Goal: Task Accomplishment & Management: Manage account settings

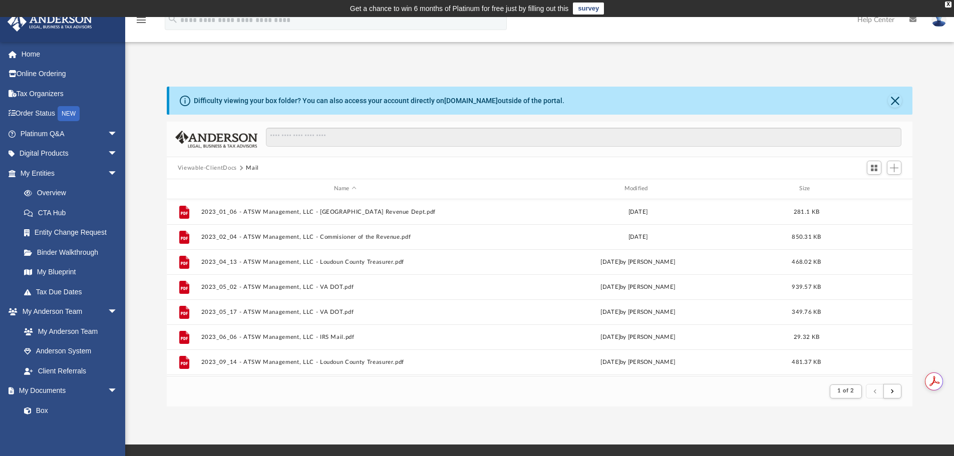
scroll to position [189, 738]
click at [646, 191] on div "Modified" at bounding box center [637, 188] width 288 height 9
click at [636, 185] on div "Modified" at bounding box center [637, 188] width 288 height 9
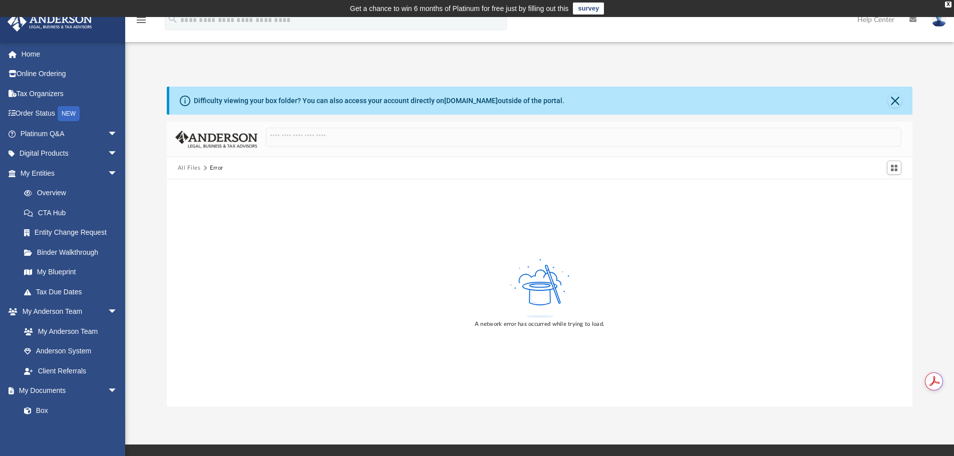
click at [193, 165] on button "All Files" at bounding box center [189, 168] width 23 height 9
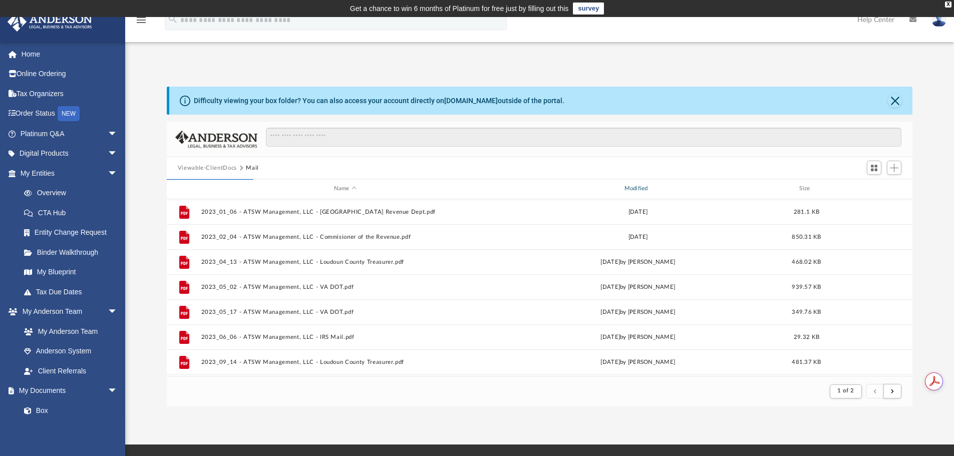
click at [638, 190] on div "Modified" at bounding box center [637, 188] width 288 height 9
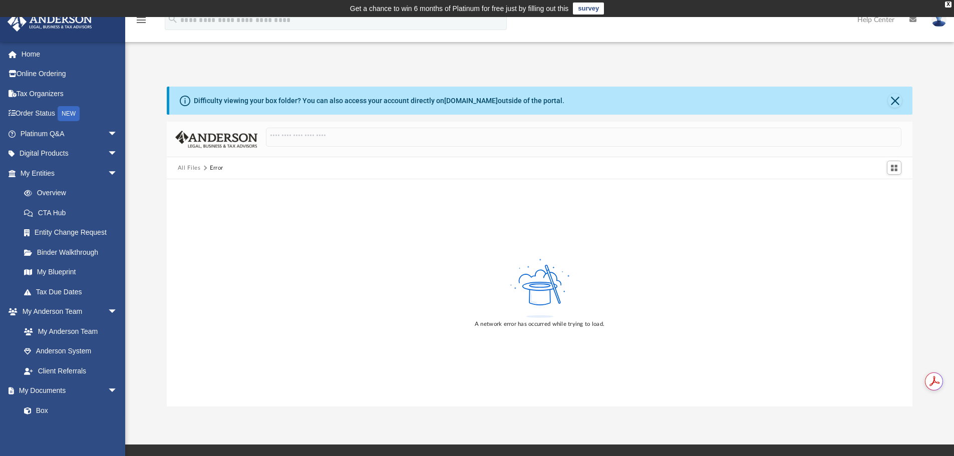
drag, startPoint x: 27, startPoint y: 54, endPoint x: 184, endPoint y: 74, distance: 158.0
click at [27, 54] on link "Home" at bounding box center [70, 54] width 126 height 20
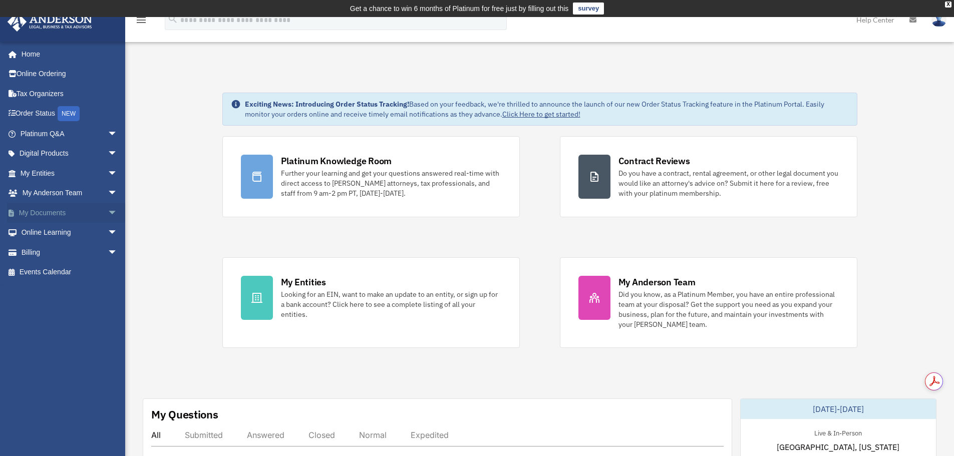
click at [65, 216] on link "My Documents arrow_drop_down" at bounding box center [70, 213] width 126 height 20
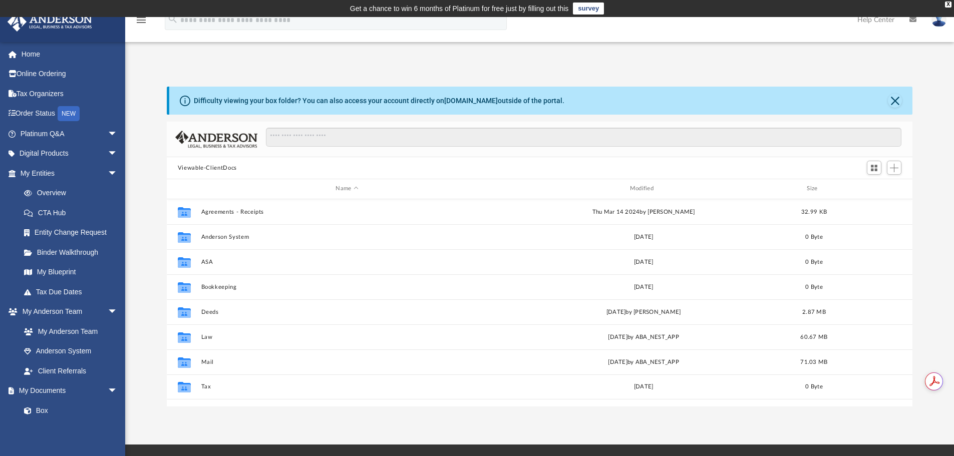
scroll to position [220, 738]
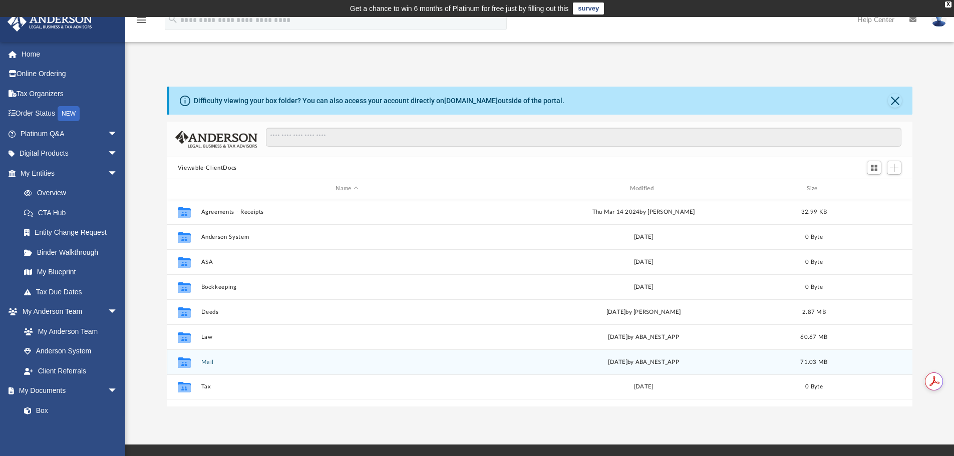
click at [204, 361] on button "Mail" at bounding box center [347, 362] width 292 height 7
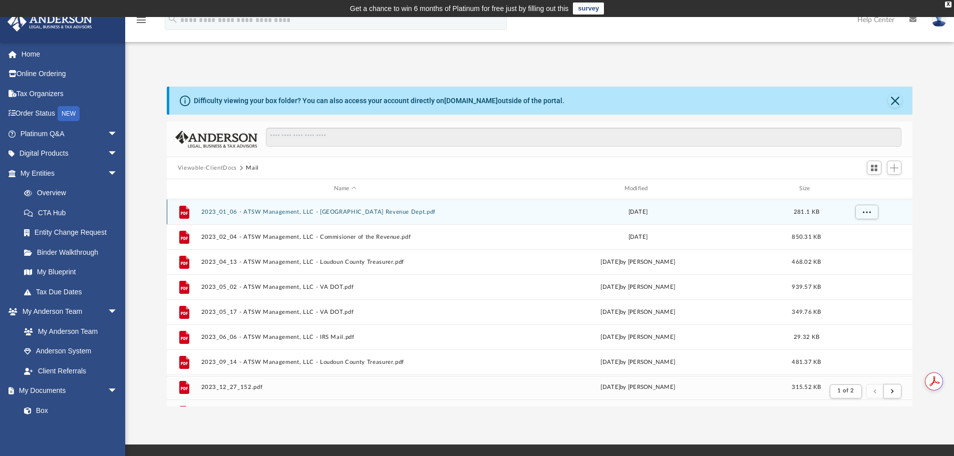
scroll to position [189, 738]
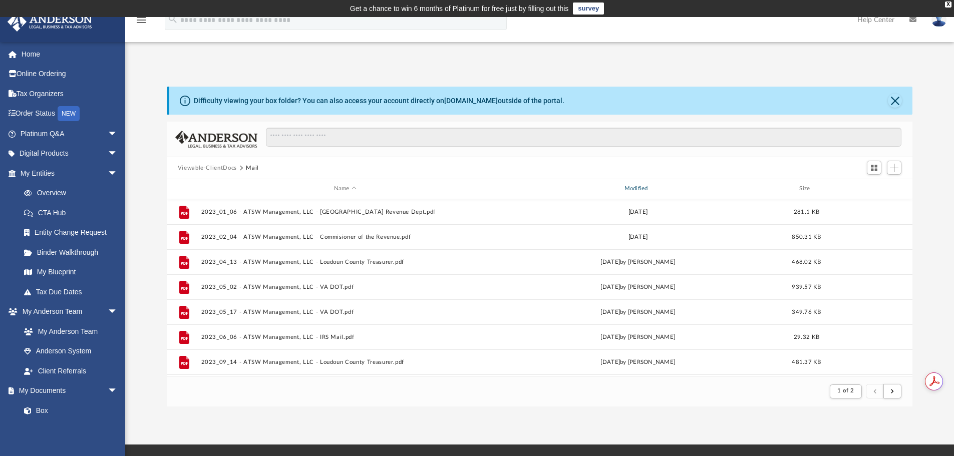
click at [643, 188] on div "Modified" at bounding box center [637, 188] width 288 height 9
click at [634, 189] on div "Modified" at bounding box center [637, 188] width 288 height 9
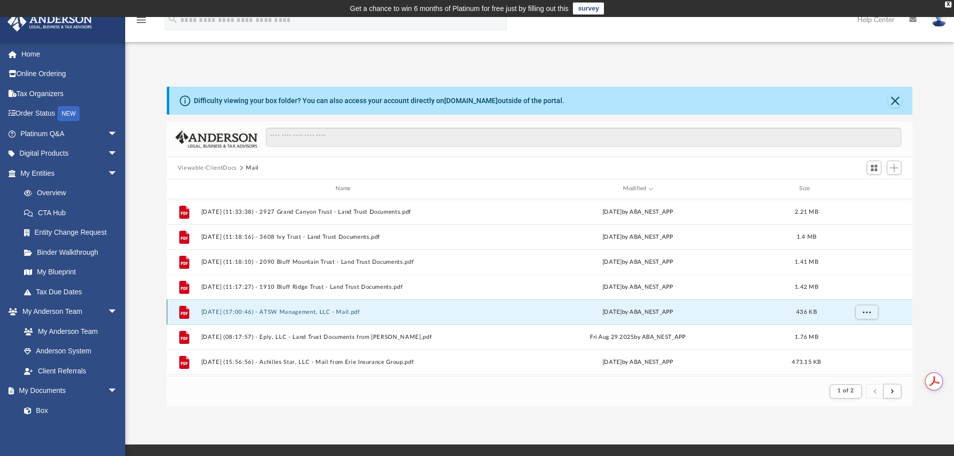
click at [314, 311] on button "2025.09.30 (17:00:46) - ATSW Management, LLC - Mail.pdf" at bounding box center [345, 312] width 288 height 7
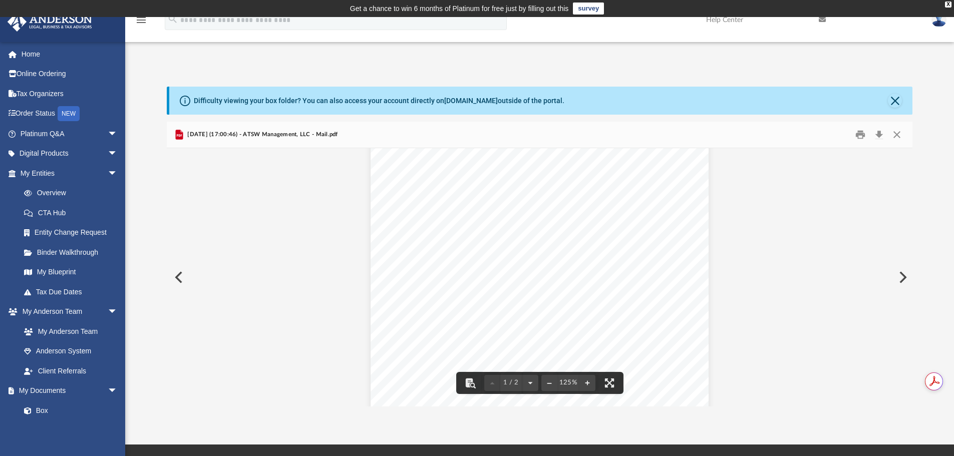
scroll to position [350, 0]
click at [892, 102] on button "Close" at bounding box center [895, 101] width 14 height 14
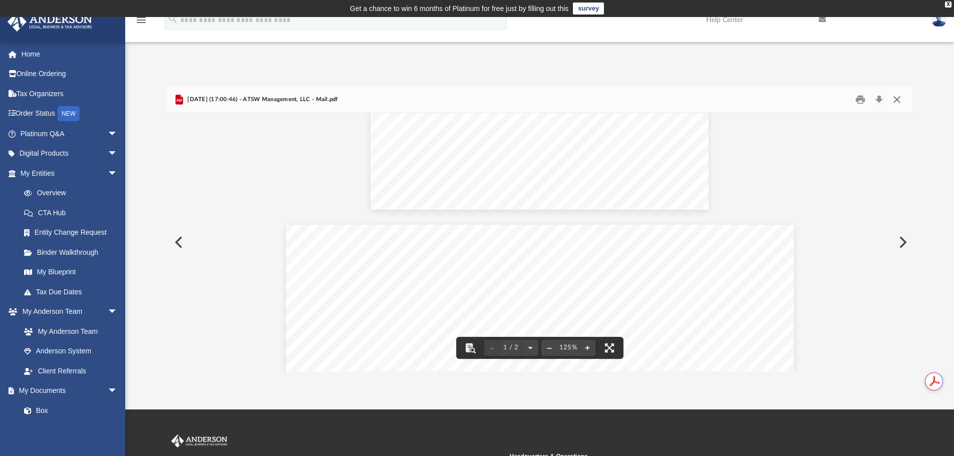
click at [898, 102] on button "Close" at bounding box center [897, 100] width 18 height 16
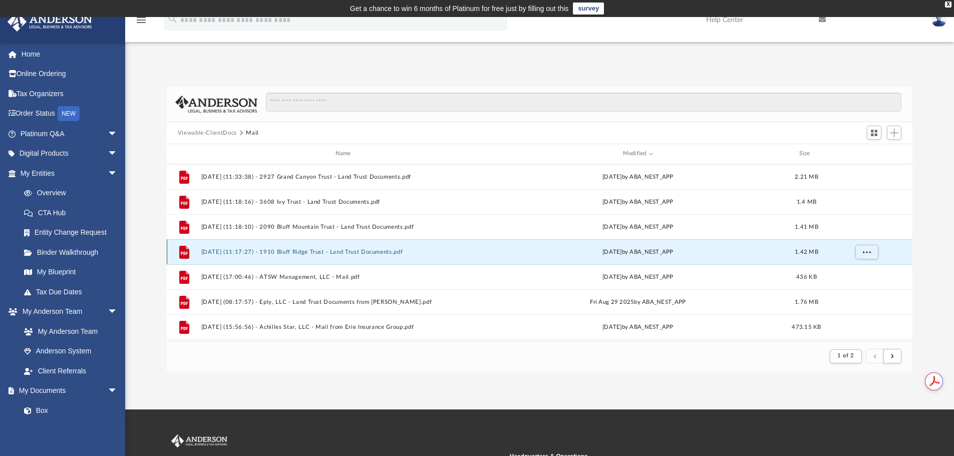
click at [280, 249] on button "2025.10.01 (11:17:27) - 1910 Bluff Ridge Trust - Land Trust Documents.pdf" at bounding box center [345, 252] width 288 height 7
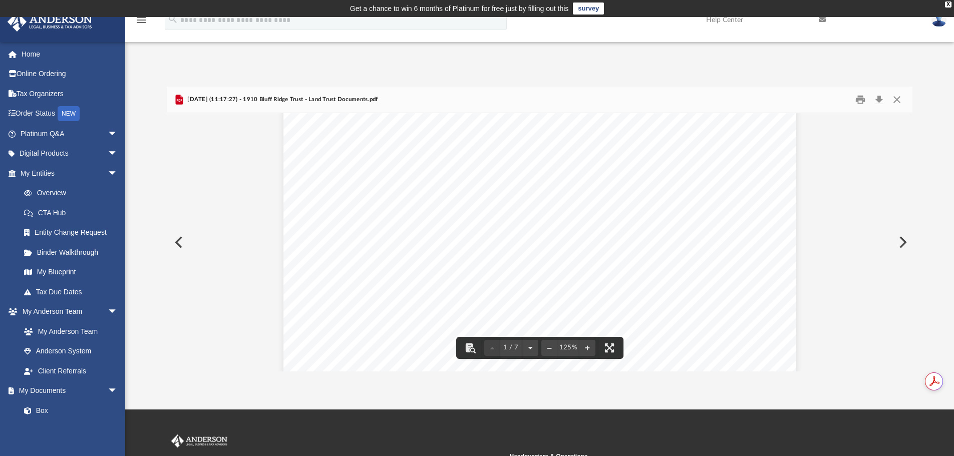
scroll to position [0, 0]
click at [896, 101] on button "Close" at bounding box center [897, 100] width 18 height 16
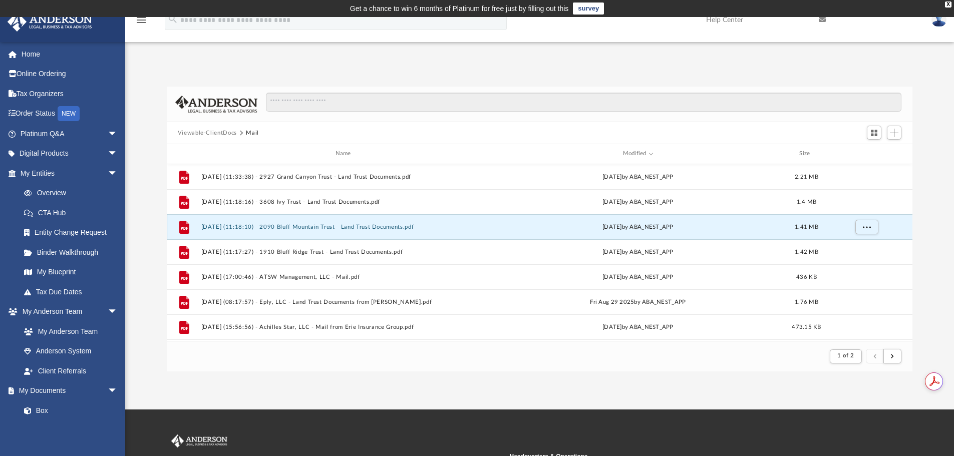
click at [306, 225] on button "2025.10.01 (11:18:10) - 2090 Bluff Mountain Trust - Land Trust Documents.pdf" at bounding box center [345, 227] width 288 height 7
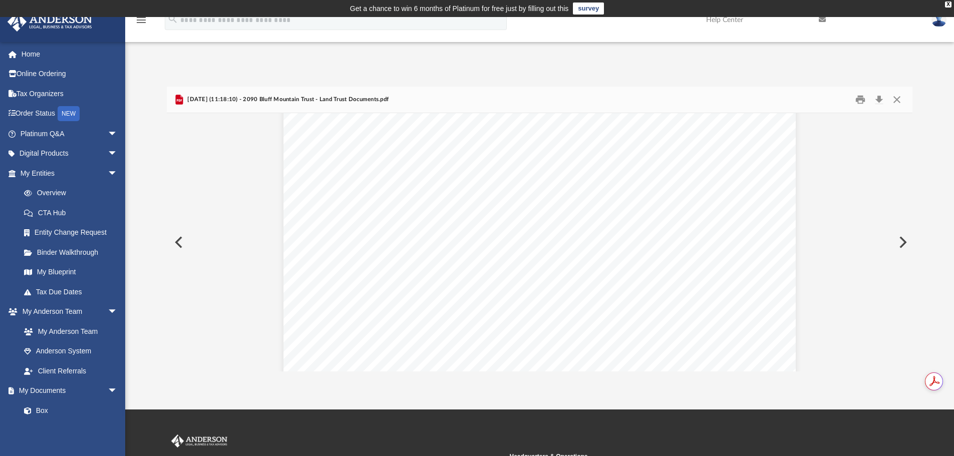
scroll to position [200, 0]
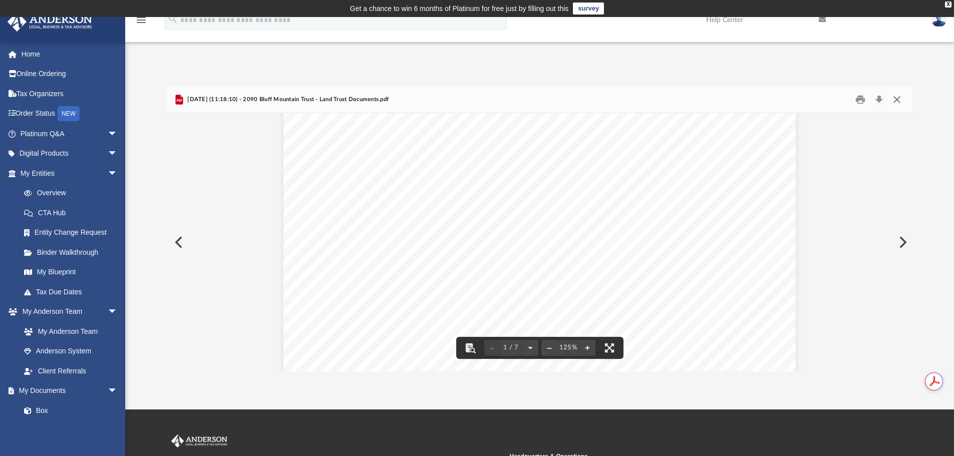
click at [897, 99] on button "Close" at bounding box center [897, 100] width 18 height 16
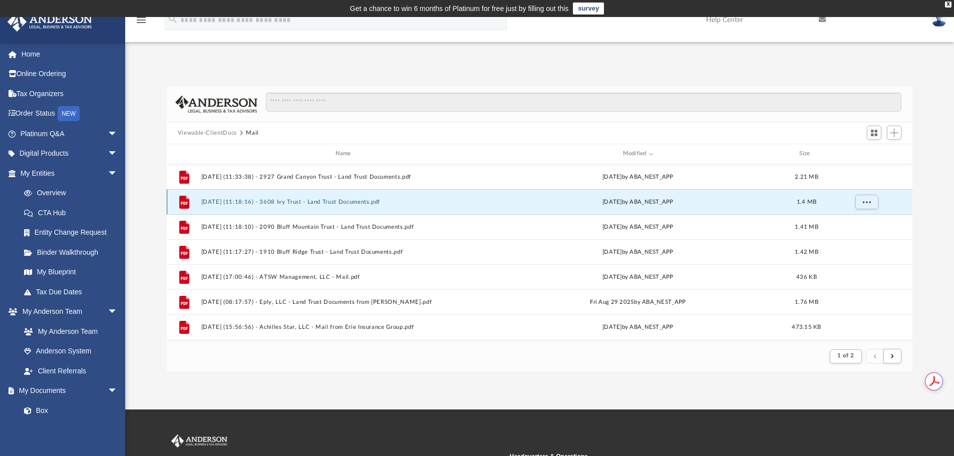
click at [275, 200] on button "2025.10.01 (11:18:16) - 3608 Ivy Trust - Land Trust Documents.pdf" at bounding box center [345, 202] width 288 height 7
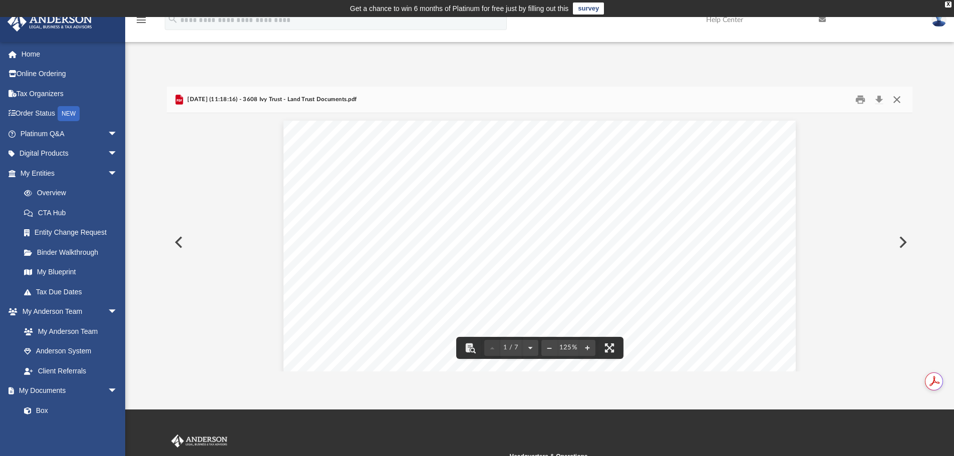
click at [901, 102] on button "Close" at bounding box center [897, 100] width 18 height 16
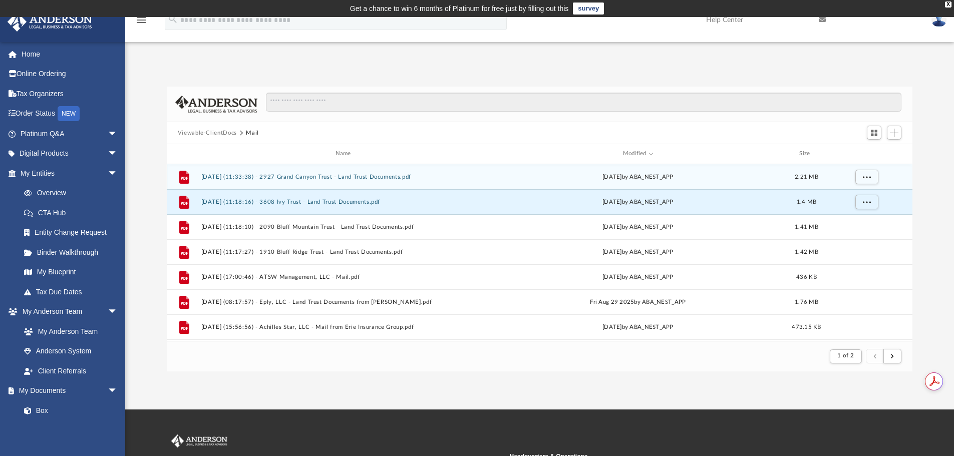
click at [303, 179] on button "2025.10.01 (11:33:38) - 2927 Grand Canyon Trust - Land Trust Documents.pdf" at bounding box center [345, 177] width 288 height 7
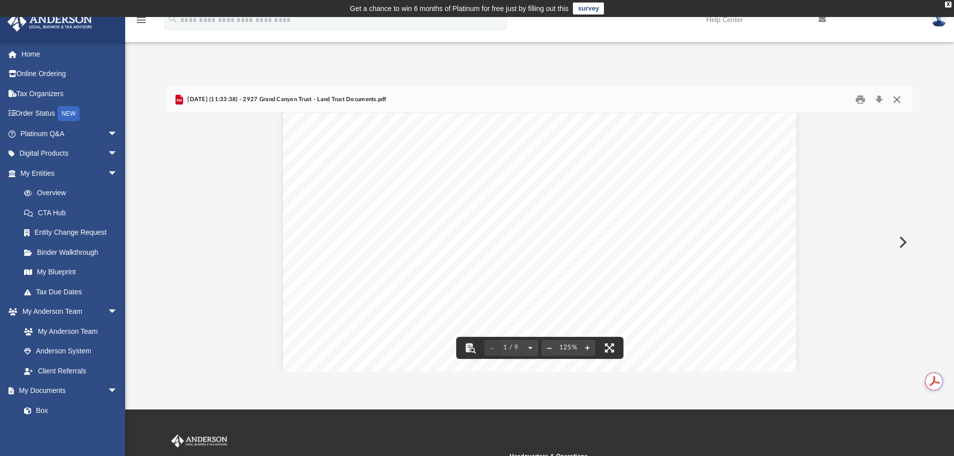
click at [898, 95] on button "Close" at bounding box center [897, 100] width 18 height 16
